Goal: Task Accomplishment & Management: Manage account settings

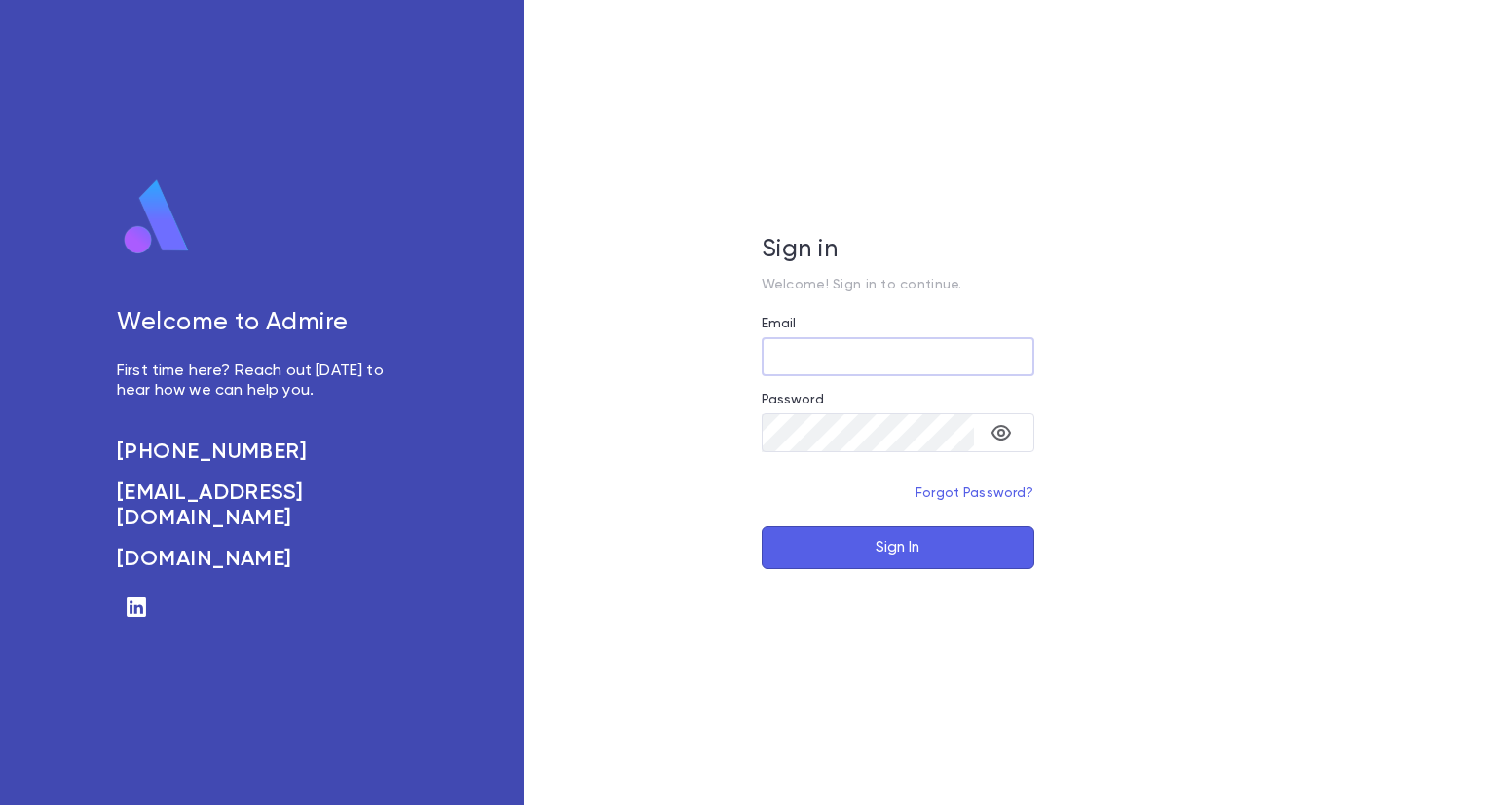
type input "**********"
click at [867, 527] on button "Sign In" at bounding box center [898, 547] width 273 height 43
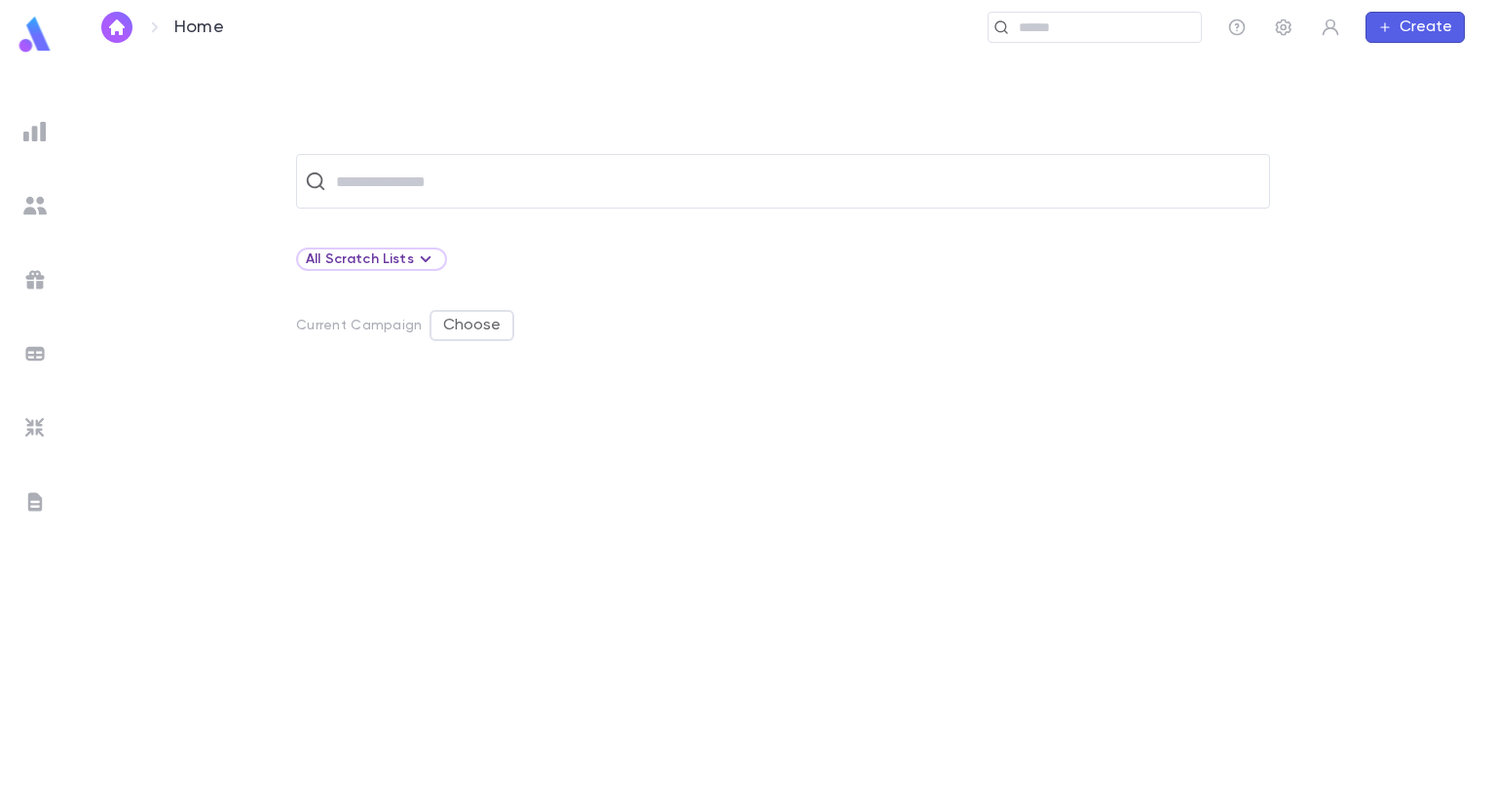
click at [755, 102] on div "​ All Scratch Lists Current Campaign Choose" at bounding box center [783, 429] width 1426 height 749
click at [1276, 31] on icon "button" at bounding box center [1283, 27] width 19 height 19
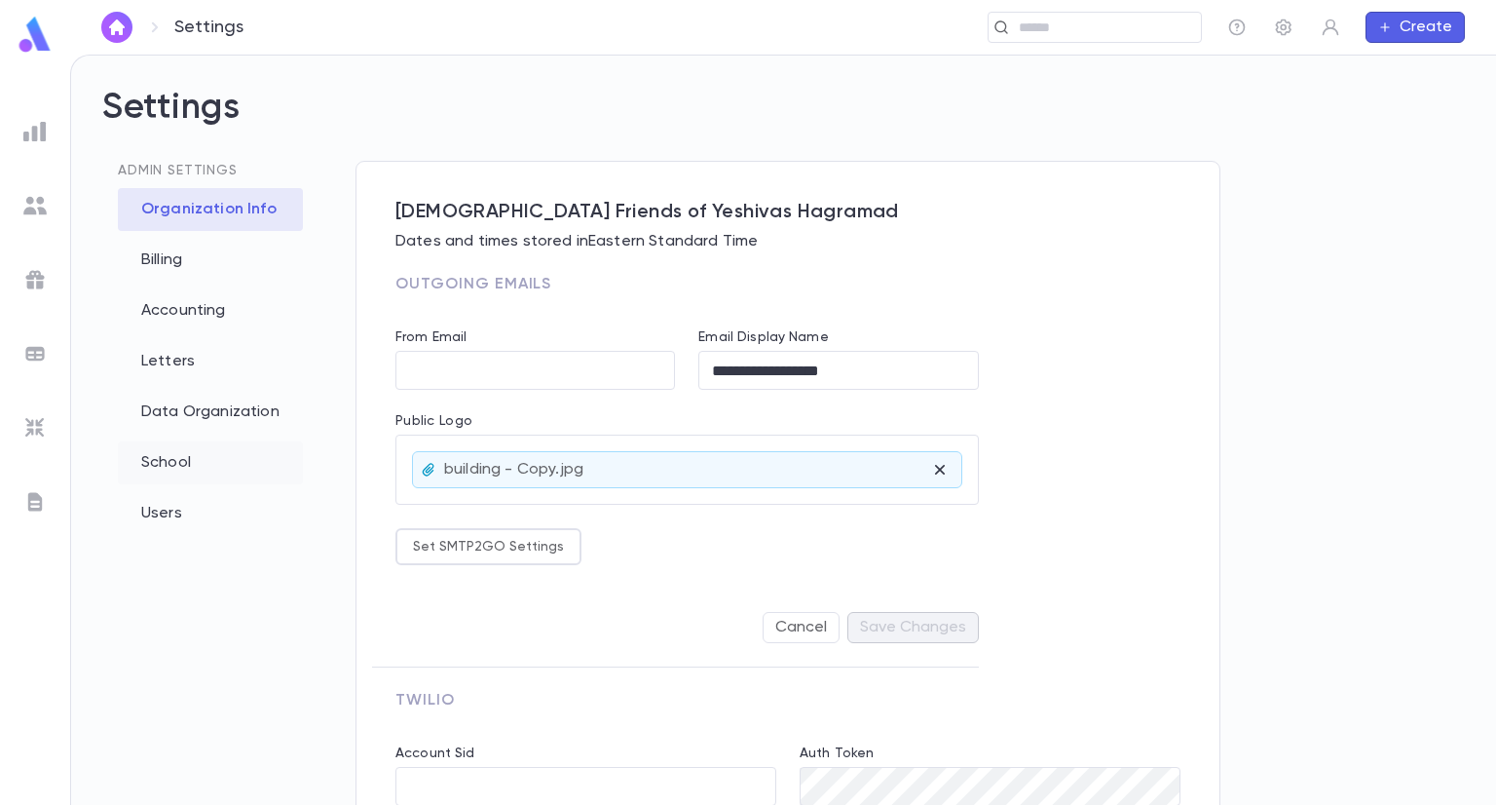
click at [179, 465] on div "School" at bounding box center [210, 462] width 185 height 43
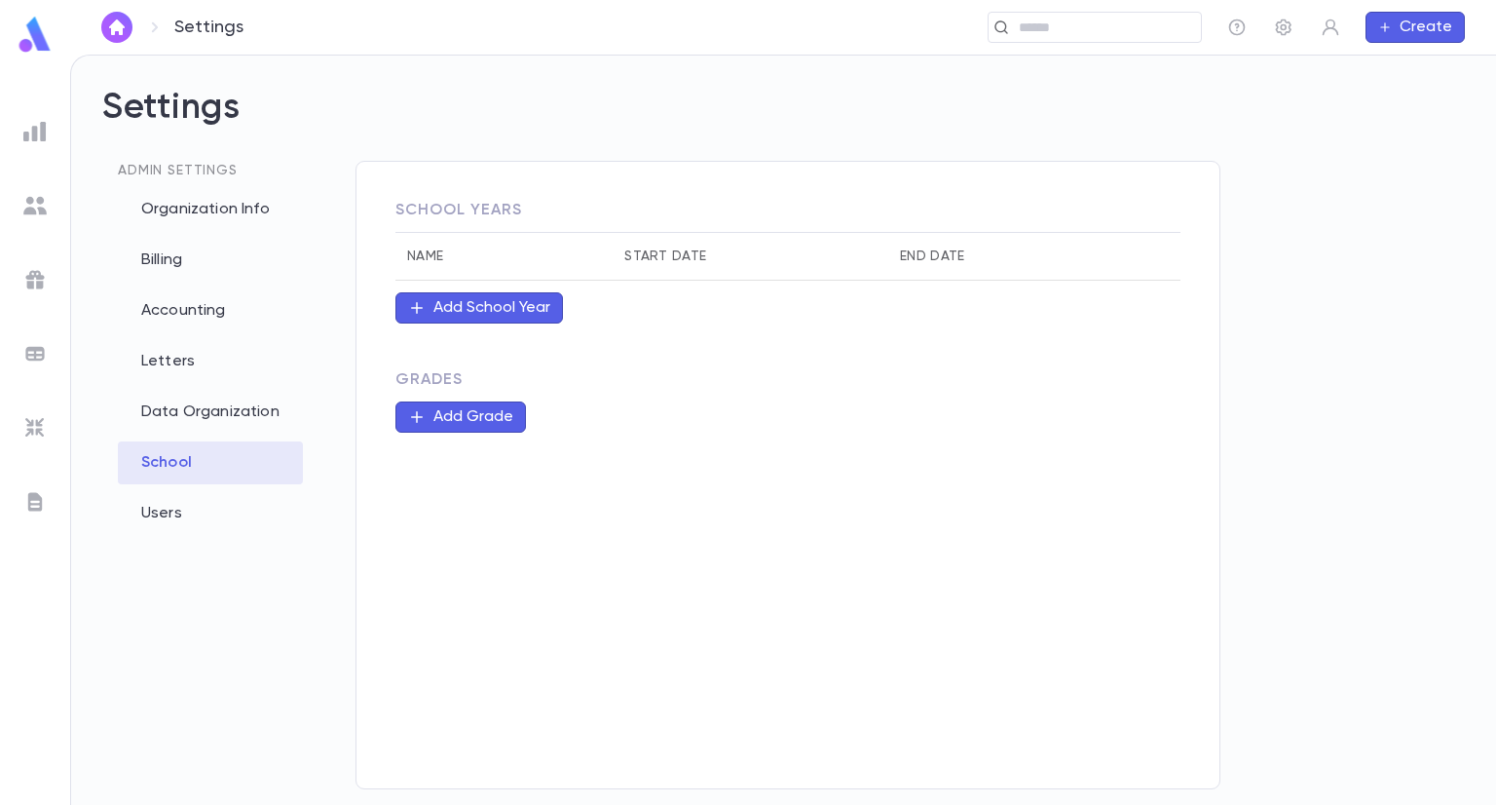
click at [485, 425] on div "Add Grade" at bounding box center [474, 416] width 80 height 19
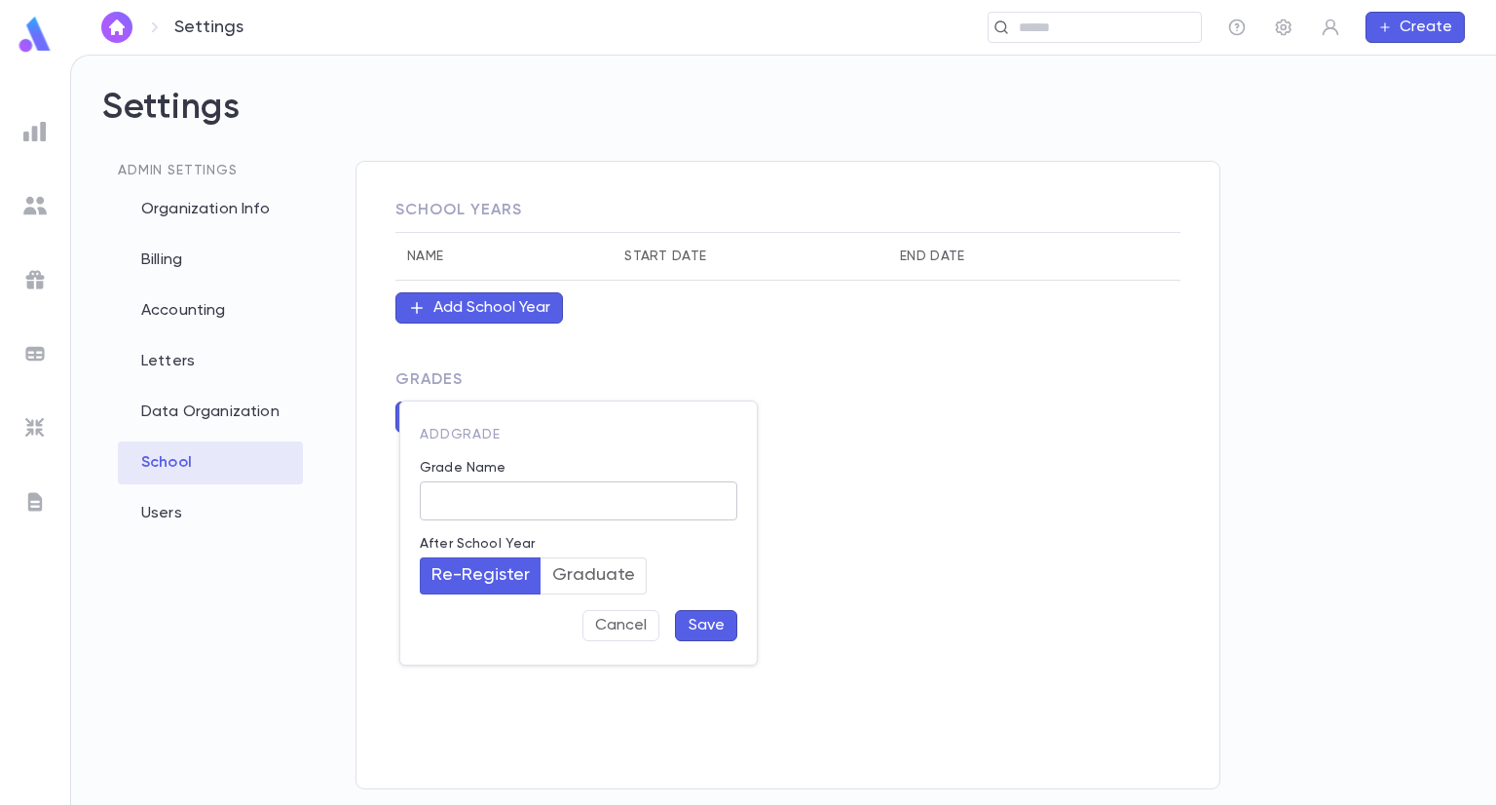
click at [535, 511] on input "Grade Name" at bounding box center [579, 501] width 318 height 38
type input "**"
click at [705, 617] on button "Save" at bounding box center [706, 625] width 62 height 31
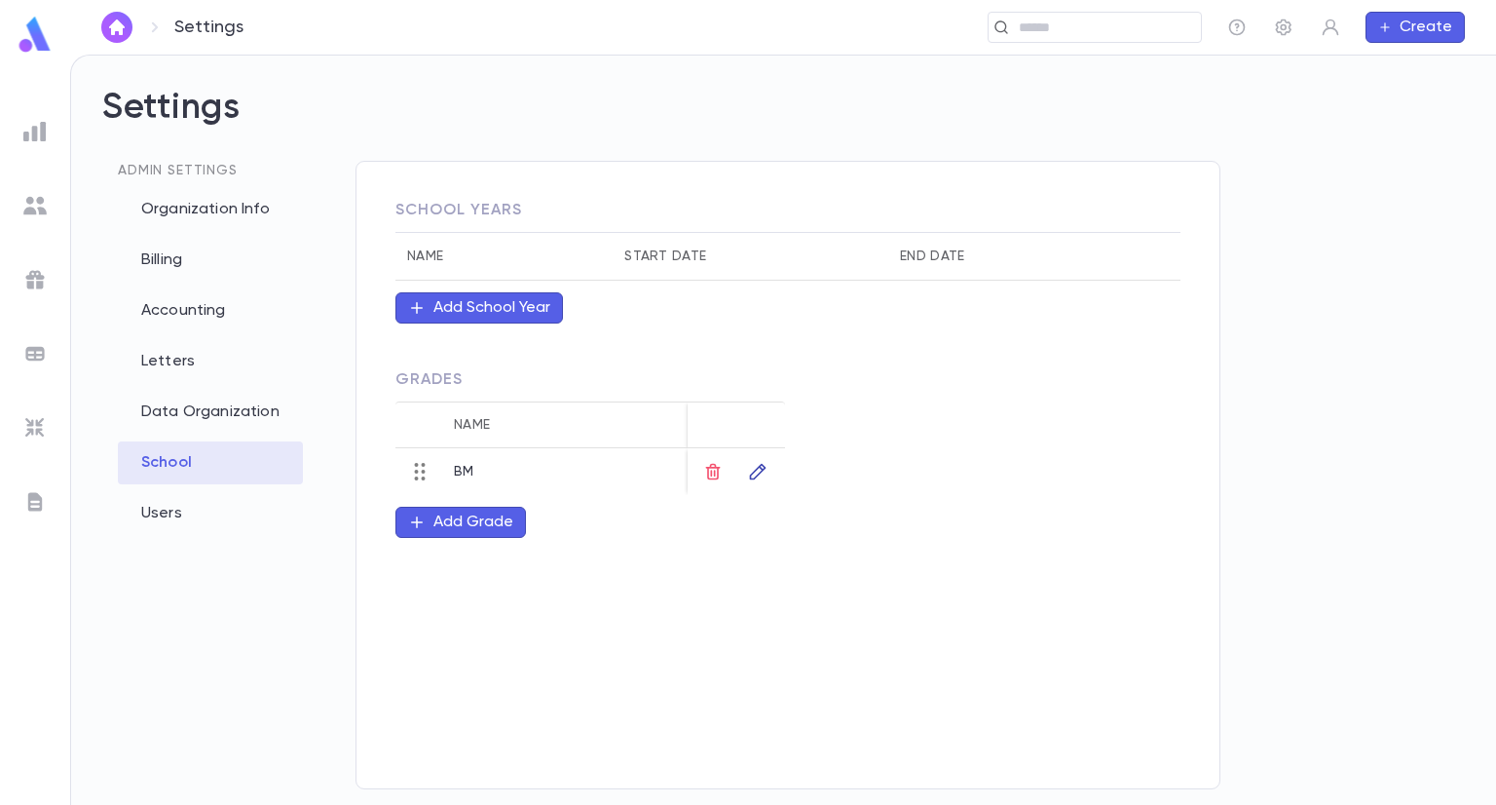
click at [761, 476] on icon "button" at bounding box center [757, 471] width 19 height 19
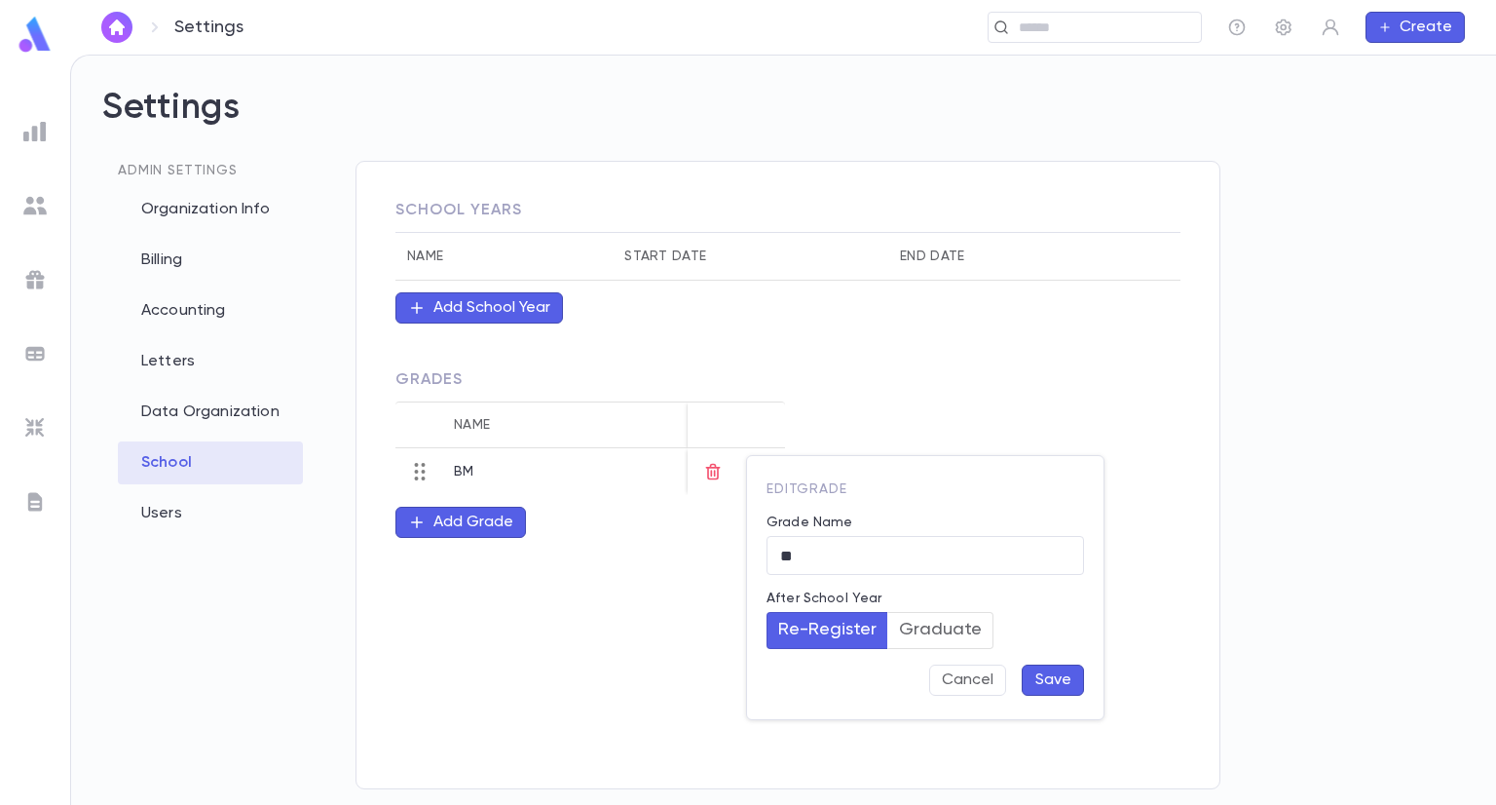
click at [1069, 681] on button "Save" at bounding box center [1053, 679] width 62 height 31
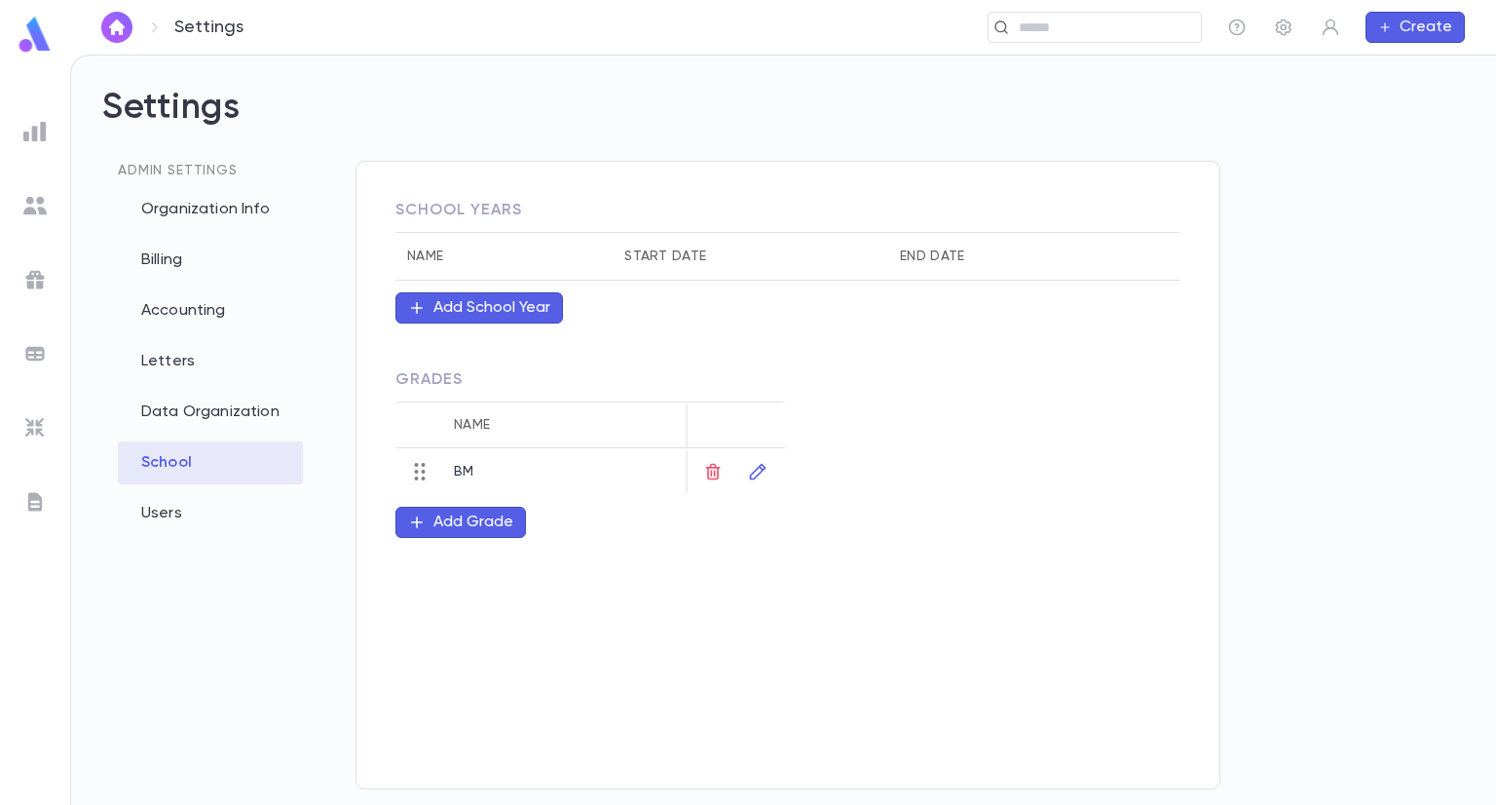
click at [633, 756] on div "School Years Name Start Date End Date Add School Year Grades Name BM BM Add Gra…" at bounding box center [788, 475] width 865 height 628
